Goal: Information Seeking & Learning: Learn about a topic

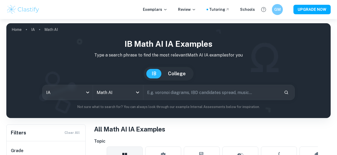
click at [277, 11] on h6 "GM" at bounding box center [277, 10] width 6 height 6
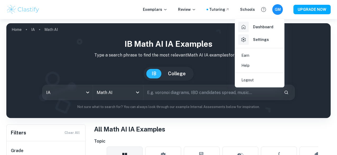
click at [259, 39] on h6 "Settings" at bounding box center [261, 40] width 16 height 6
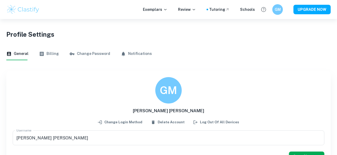
scroll to position [19, 0]
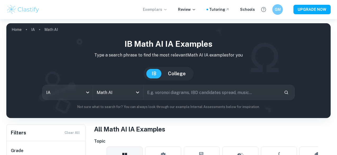
click at [165, 10] on p "Exemplars" at bounding box center [155, 10] width 25 height 6
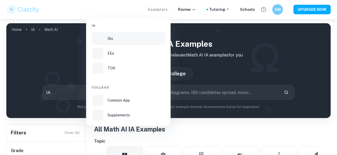
click at [118, 38] on div "IAs" at bounding box center [135, 39] width 56 height 6
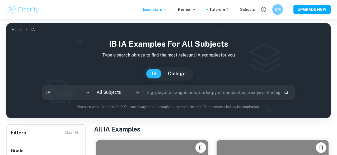
click at [175, 92] on input "text" at bounding box center [211, 92] width 136 height 15
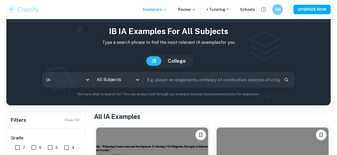
click at [135, 83] on icon "Open" at bounding box center [137, 80] width 6 height 6
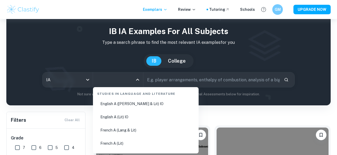
scroll to position [106, 0]
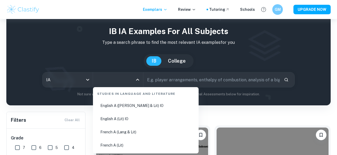
click at [170, 83] on input "text" at bounding box center [211, 79] width 136 height 15
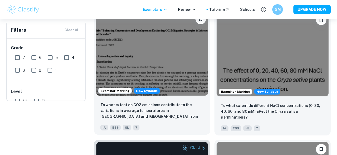
scroll to position [0, 0]
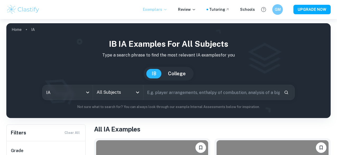
click at [167, 9] on icon at bounding box center [165, 9] width 4 height 4
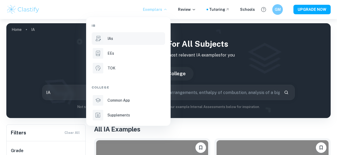
click at [210, 87] on div at bounding box center [168, 77] width 337 height 155
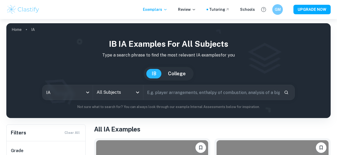
click at [114, 89] on input "All Subjects" at bounding box center [113, 92] width 37 height 10
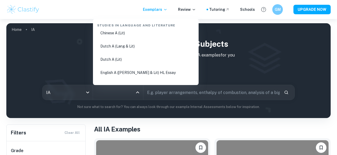
scroll to position [48, 0]
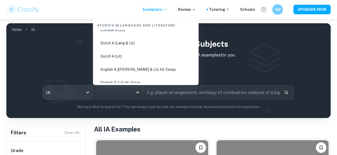
click at [89, 88] on body "We value your privacy We use cookies to enhance your browsing experience, serve…" at bounding box center [168, 96] width 337 height 155
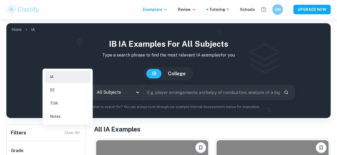
scroll to position [31, 0]
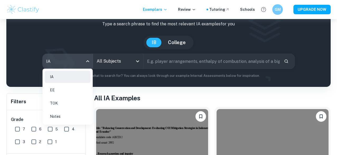
click at [118, 62] on div at bounding box center [168, 77] width 337 height 155
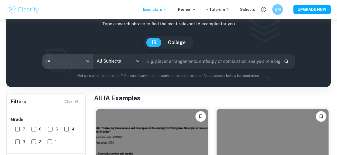
click at [128, 60] on input "All Subjects" at bounding box center [113, 61] width 37 height 10
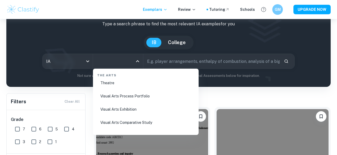
scroll to position [1006, 0]
click at [146, 97] on li "Visual Arts Process Portfolio" at bounding box center [145, 95] width 101 height 12
type input "Visual Arts Process Portfolio"
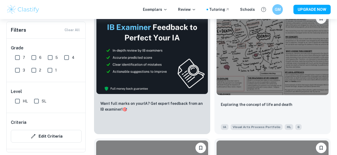
scroll to position [1388, 0]
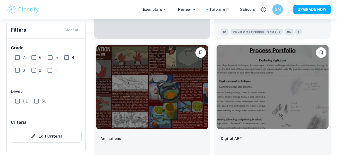
click at [37, 100] on input "SL" at bounding box center [36, 101] width 11 height 11
checkbox input "true"
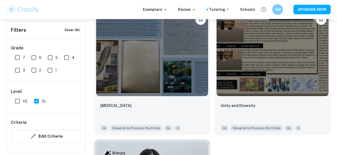
scroll to position [398, 0]
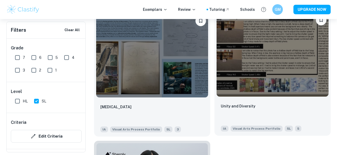
click at [275, 66] on img at bounding box center [272, 55] width 112 height 84
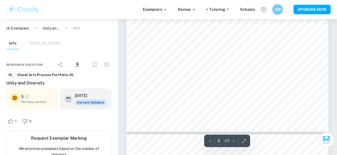
scroll to position [304, 0]
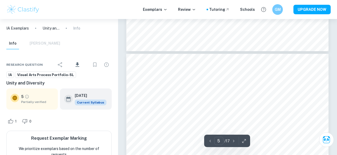
type input "4"
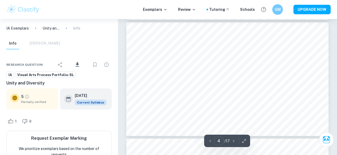
scroll to position [415, 0]
